Goal: Check status: Check status

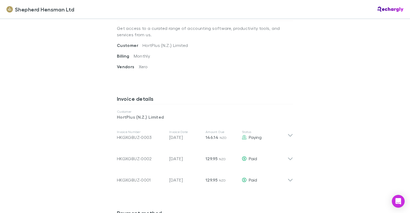
scroll to position [240, 0]
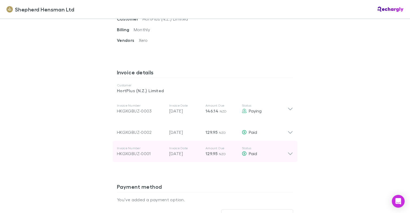
click at [287, 153] on icon at bounding box center [290, 151] width 6 height 11
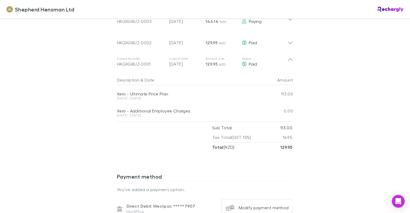
scroll to position [250, 0]
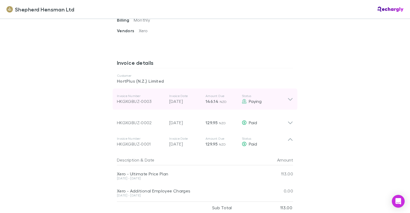
click at [139, 102] on div "HKGXGBUZ-0003" at bounding box center [141, 101] width 48 height 6
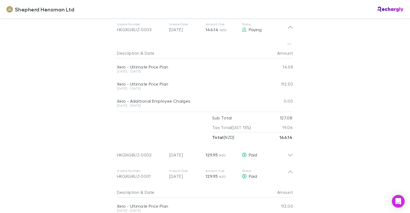
scroll to position [330, 0]
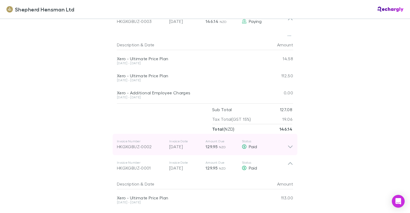
click at [288, 144] on icon at bounding box center [290, 144] width 6 height 11
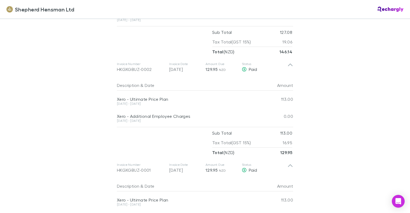
scroll to position [410, 0]
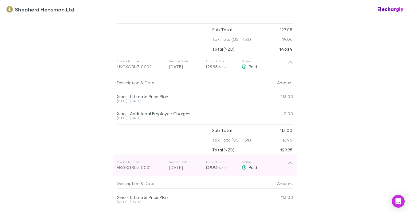
click at [288, 161] on icon at bounding box center [290, 165] width 6 height 11
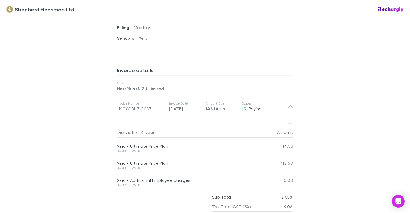
scroll to position [250, 0]
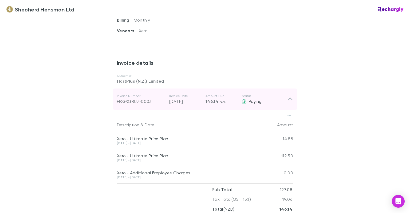
click at [141, 101] on div "HKGXGBUZ-0003" at bounding box center [141, 101] width 48 height 6
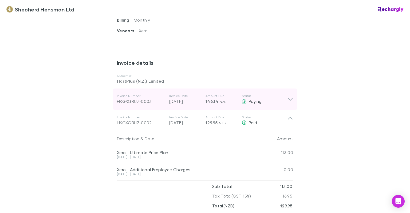
click at [288, 98] on icon at bounding box center [290, 99] width 6 height 6
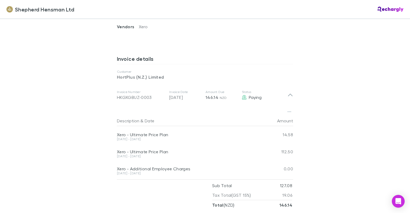
scroll to position [273, 0]
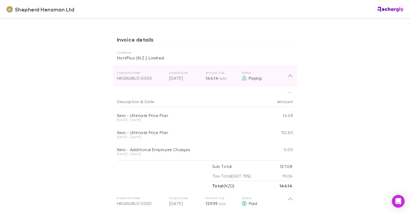
click at [214, 74] on p "Amount Due" at bounding box center [221, 73] width 32 height 4
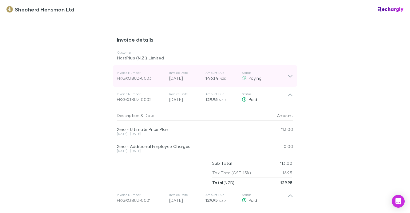
click at [290, 75] on icon at bounding box center [290, 76] width 6 height 6
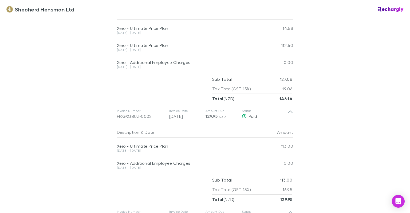
scroll to position [380, 0]
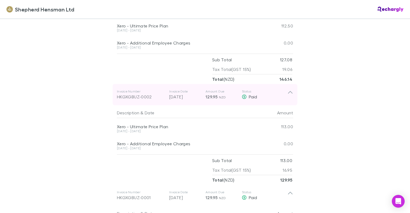
click at [142, 97] on div "HKGXGBUZ-0002" at bounding box center [141, 97] width 48 height 6
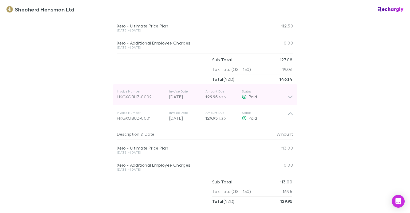
click at [142, 97] on div "HKGXGBUZ-0002" at bounding box center [141, 97] width 48 height 6
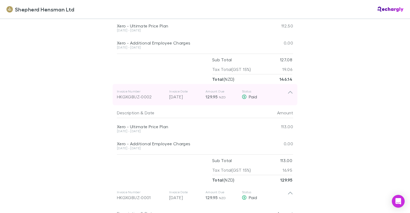
click at [169, 89] on p "Invoice Date" at bounding box center [185, 91] width 32 height 4
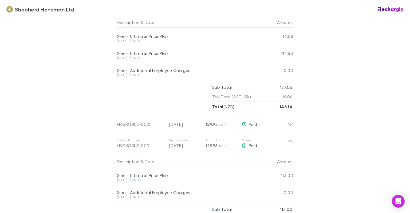
scroll to position [300, 0]
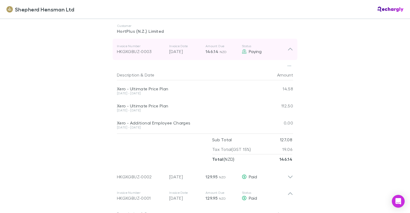
click at [287, 51] on icon at bounding box center [290, 49] width 6 height 6
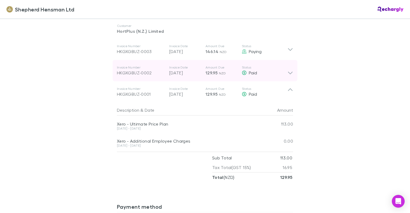
click at [288, 73] on icon at bounding box center [290, 73] width 5 height 3
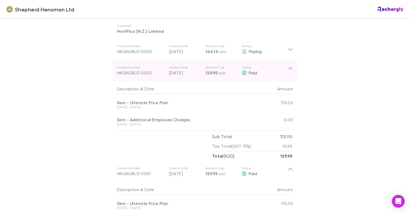
click at [290, 67] on icon at bounding box center [290, 70] width 6 height 11
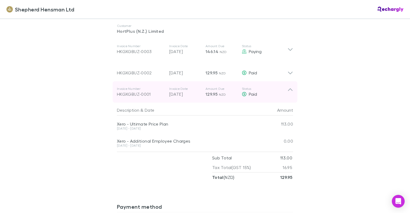
click at [137, 89] on p "Invoice Number" at bounding box center [141, 89] width 48 height 4
